Goal: Task Accomplishment & Management: Use online tool/utility

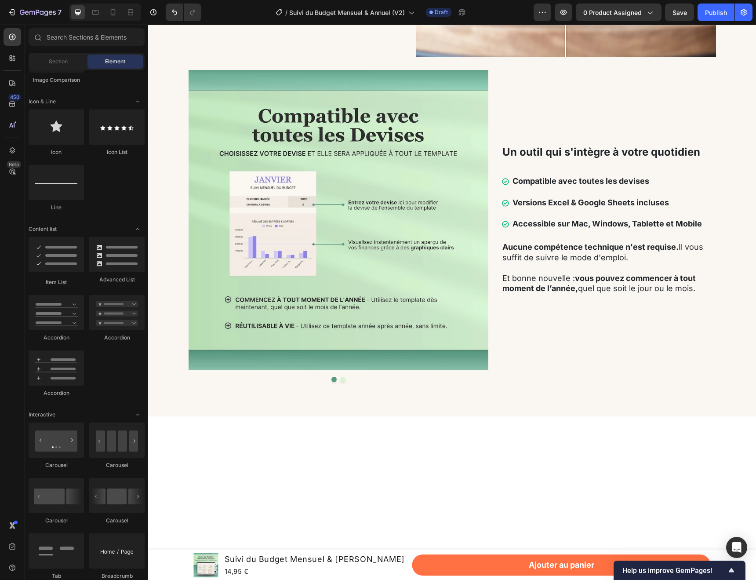
scroll to position [836, 0]
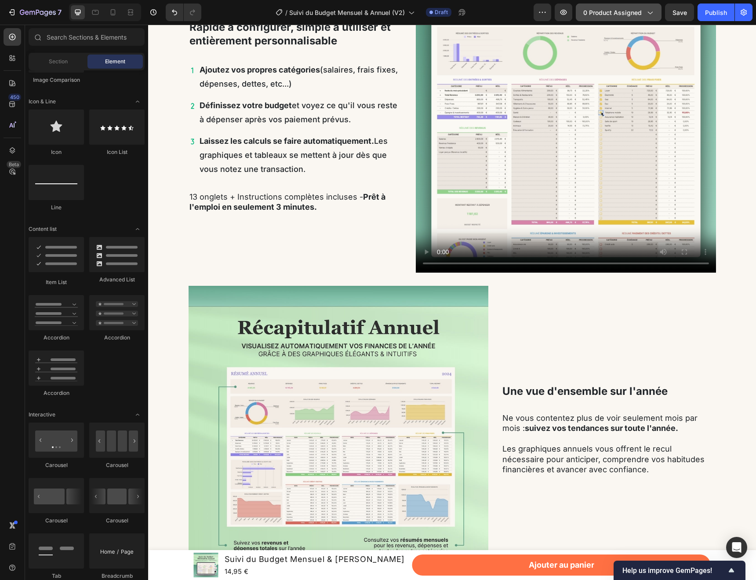
click at [631, 13] on span "0 product assigned" at bounding box center [612, 12] width 58 height 9
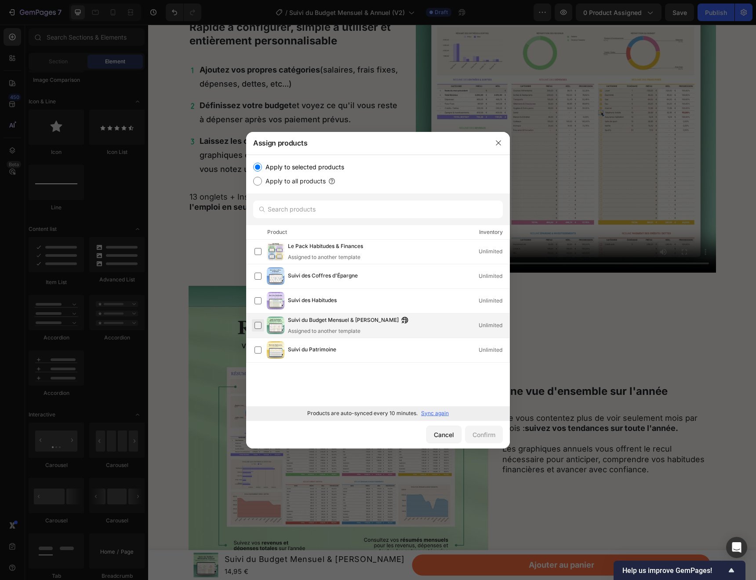
click at [257, 326] on label at bounding box center [258, 325] width 7 height 7
click at [479, 434] on div "Confirm" at bounding box center [484, 434] width 23 height 9
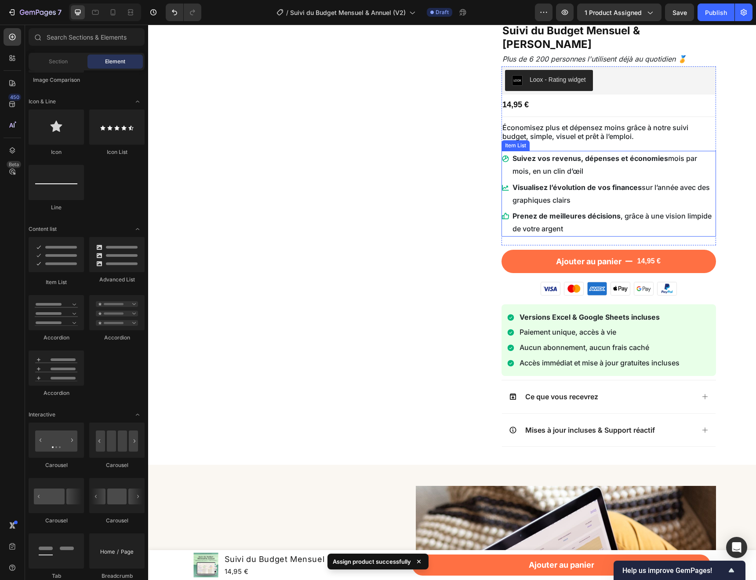
scroll to position [0, 0]
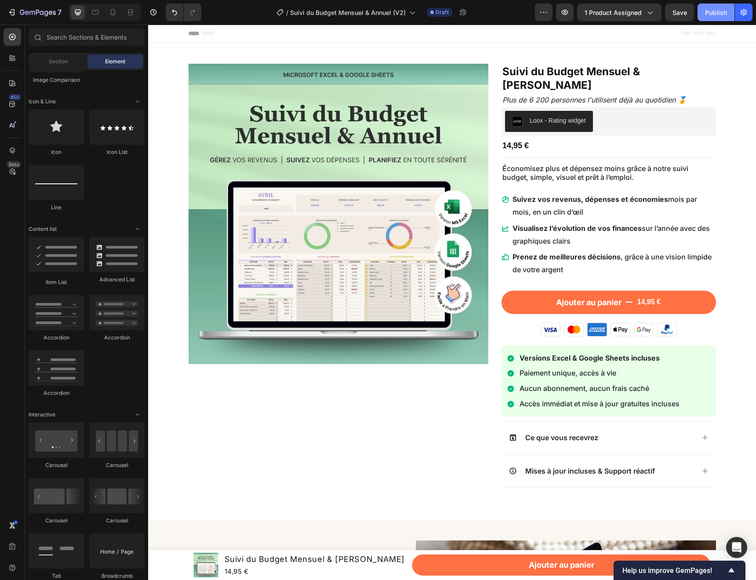
click at [713, 11] on div "Publish" at bounding box center [716, 12] width 22 height 9
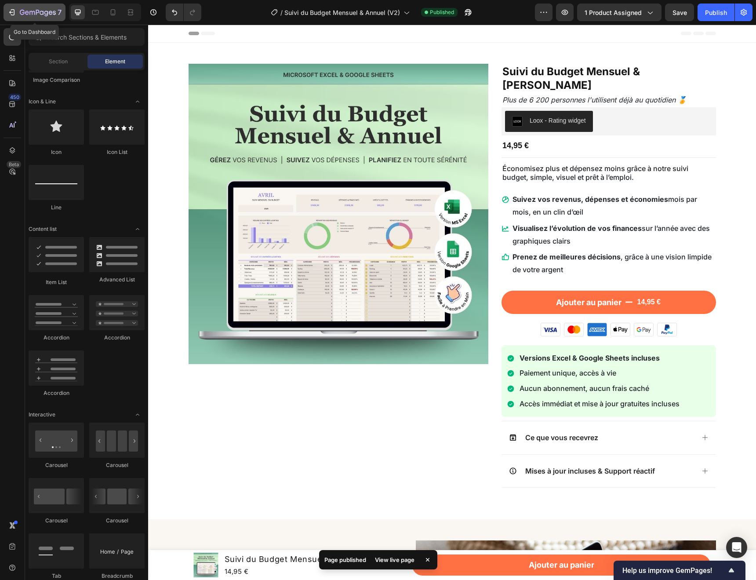
click at [10, 12] on icon "button" at bounding box center [11, 12] width 4 height 3
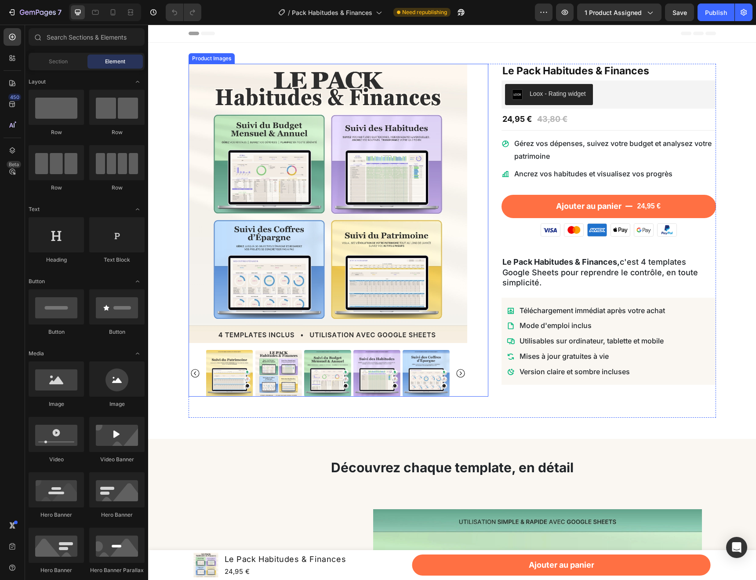
click at [344, 132] on img at bounding box center [328, 203] width 279 height 279
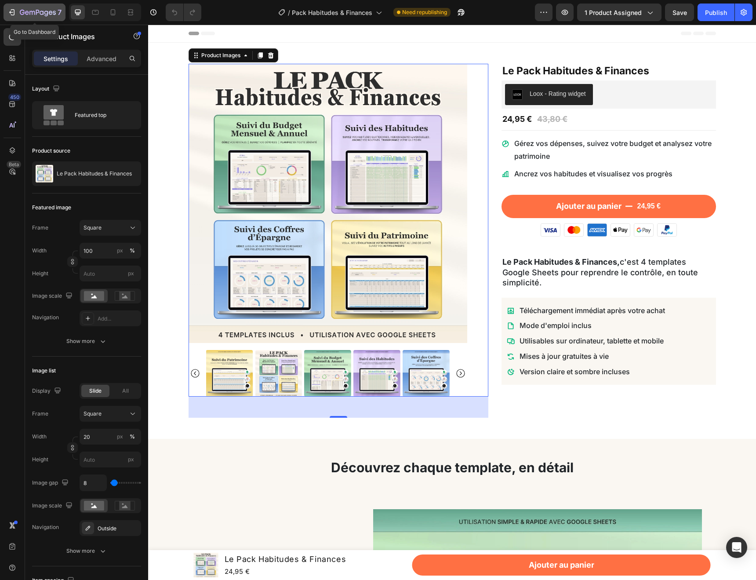
click at [14, 13] on icon "button" at bounding box center [11, 12] width 9 height 9
